Goal: Task Accomplishment & Management: Use online tool/utility

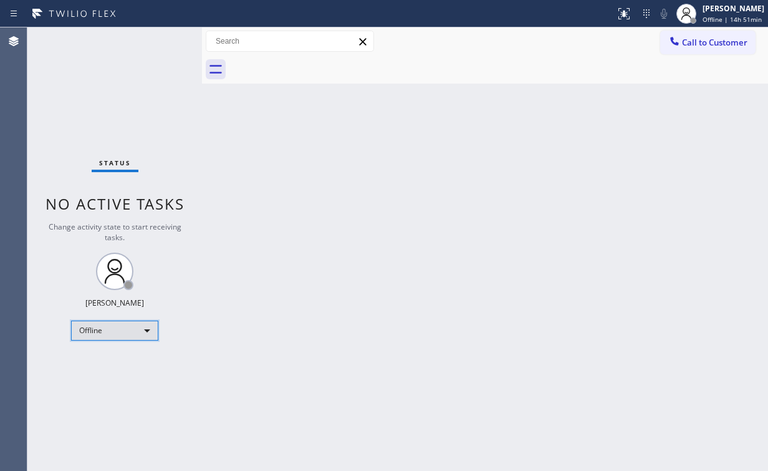
click at [113, 327] on div "Offline" at bounding box center [114, 330] width 87 height 20
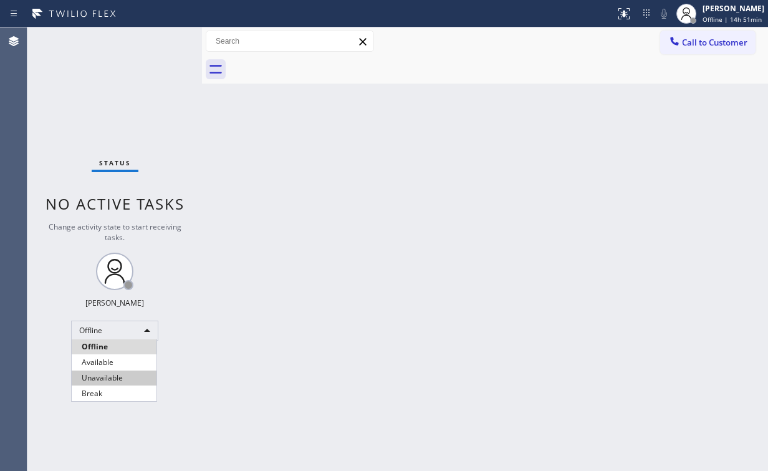
click at [107, 377] on li "Unavailable" at bounding box center [114, 377] width 85 height 15
drag, startPoint x: 408, startPoint y: 415, endPoint x: 396, endPoint y: 416, distance: 11.9
click at [404, 415] on div "Back to Dashboard Change Sender ID Customers Technicians Select a contact Outbo…" at bounding box center [485, 248] width 566 height 443
click at [227, 229] on div "Back to Dashboard Change Sender ID Customers Technicians Select a contact Outbo…" at bounding box center [485, 248] width 566 height 443
